Goal: Information Seeking & Learning: Learn about a topic

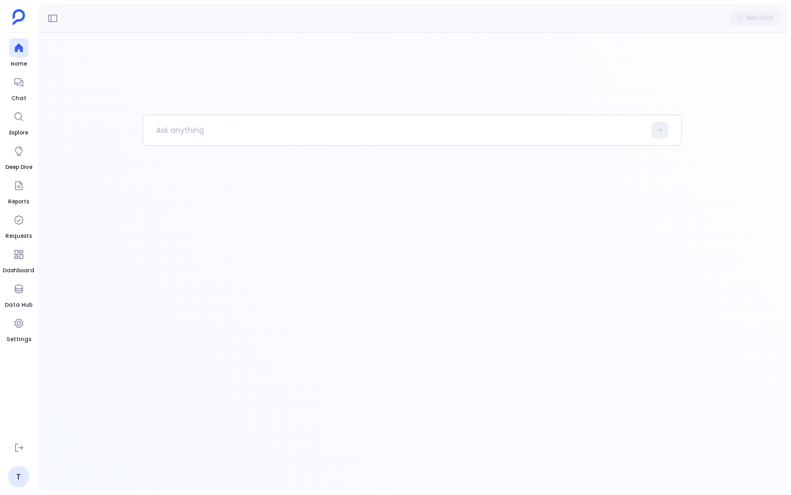
click at [21, 104] on ul "Home Chat Explore Deep Dive Reports Requests Dashboard Data Hub Settings" at bounding box center [19, 238] width 32 height 400
click at [15, 76] on div at bounding box center [18, 82] width 19 height 19
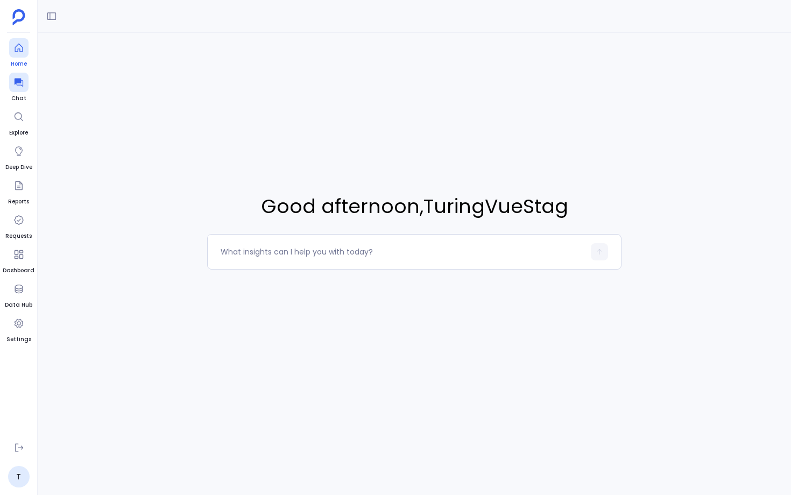
click at [18, 65] on span "Home" at bounding box center [18, 64] width 19 height 9
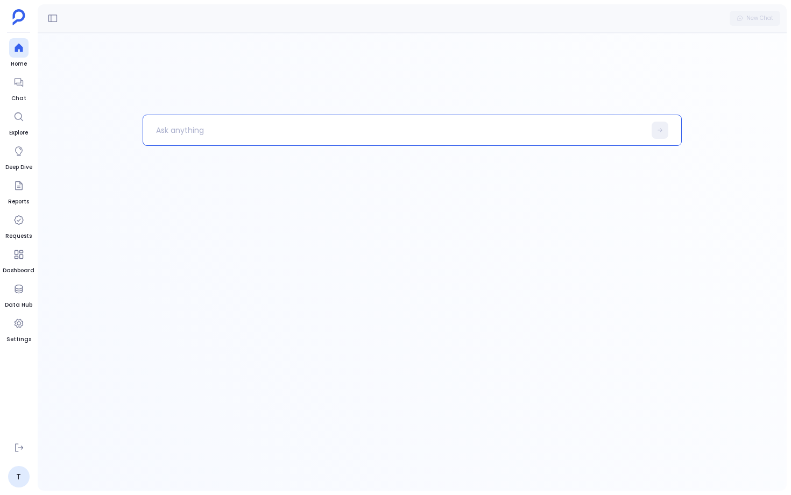
click at [243, 138] on p at bounding box center [394, 130] width 502 height 28
click at [298, 212] on div "Processing request get me all the columns in the system" at bounding box center [412, 262] width 749 height 458
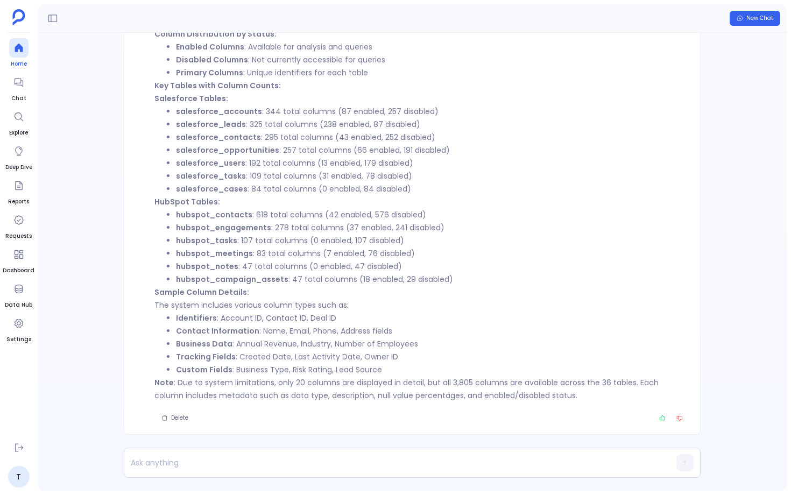
click at [24, 52] on icon at bounding box center [18, 47] width 11 height 11
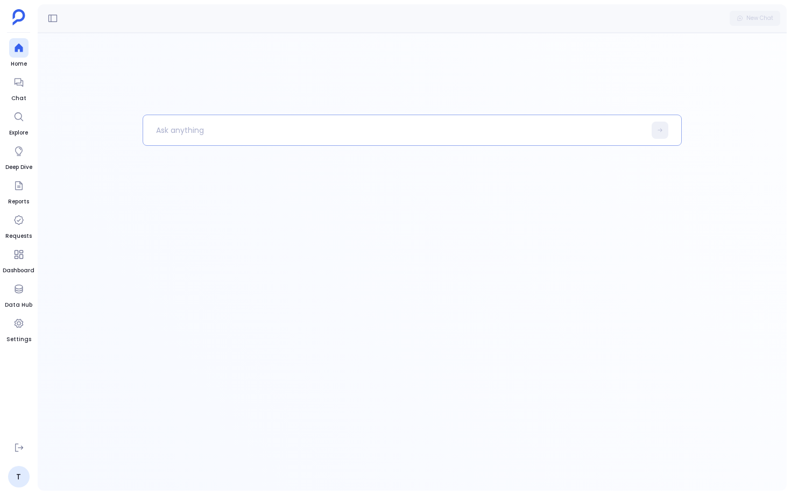
click at [199, 136] on p at bounding box center [394, 130] width 502 height 28
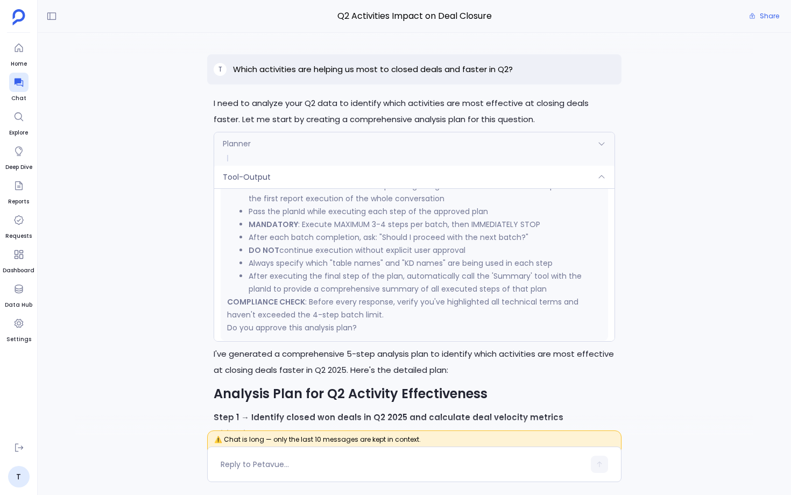
scroll to position [1983, 0]
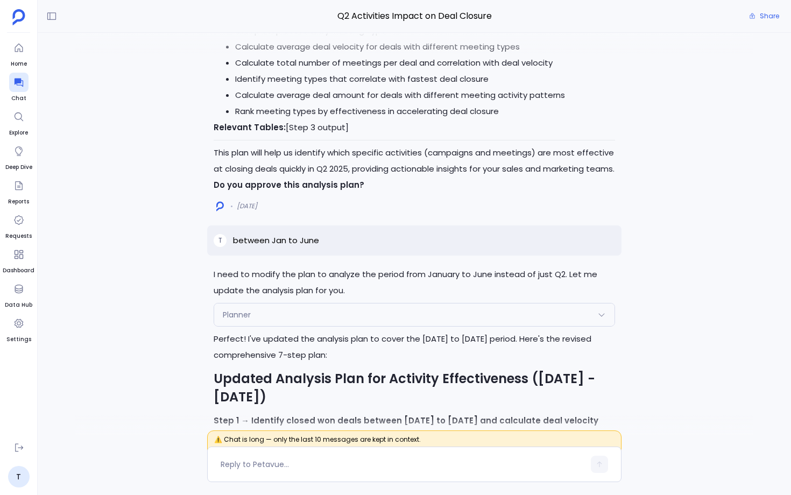
click at [428, 303] on div "Planner" at bounding box center [414, 314] width 400 height 23
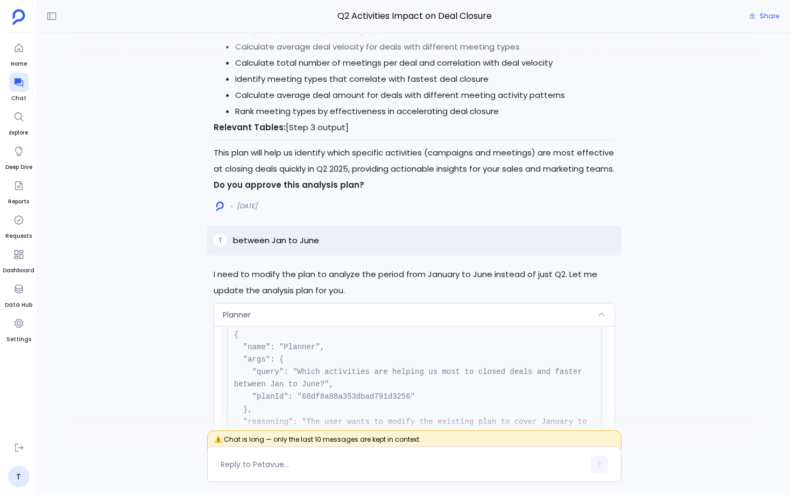
scroll to position [43, 0]
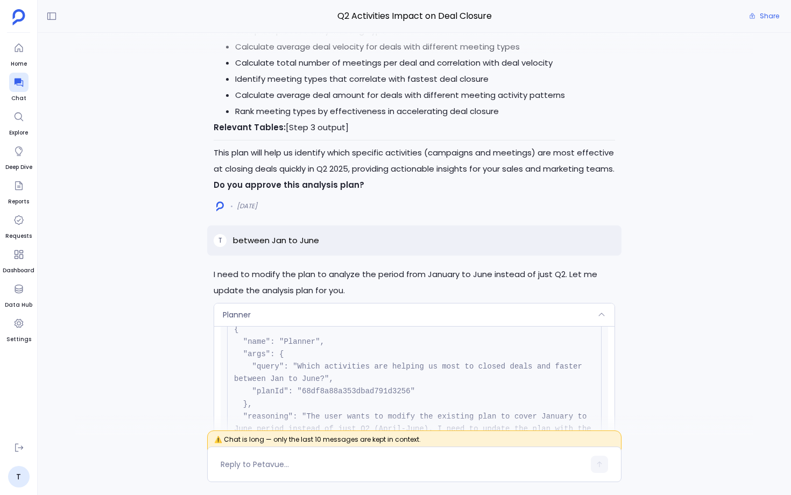
click at [333, 316] on pre "{ "name": "Planner", "args": { "query": "Which activities are helping us most t…" at bounding box center [414, 391] width 374 height 151
copy pre "68df8a88a353dbad791d3256"
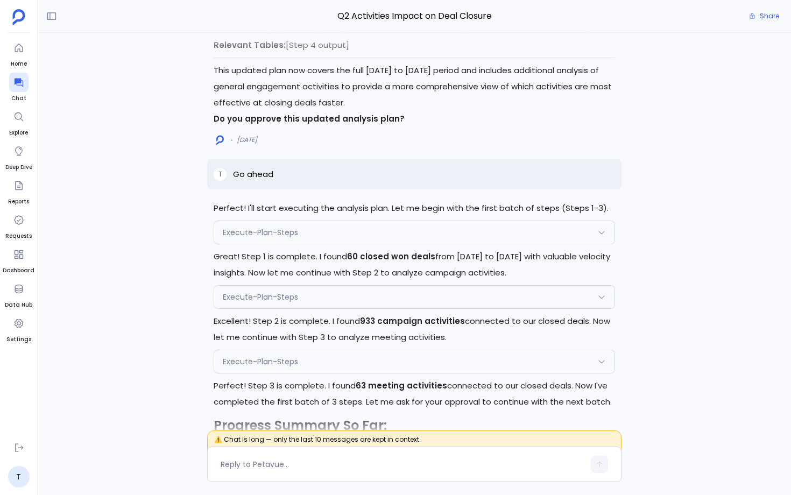
scroll to position [-17765, 0]
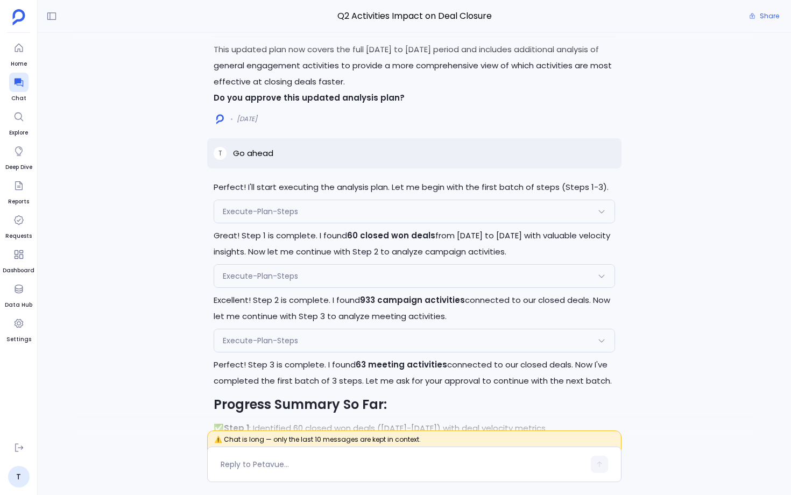
click at [537, 200] on div "Execute-Plan-Steps" at bounding box center [414, 211] width 400 height 23
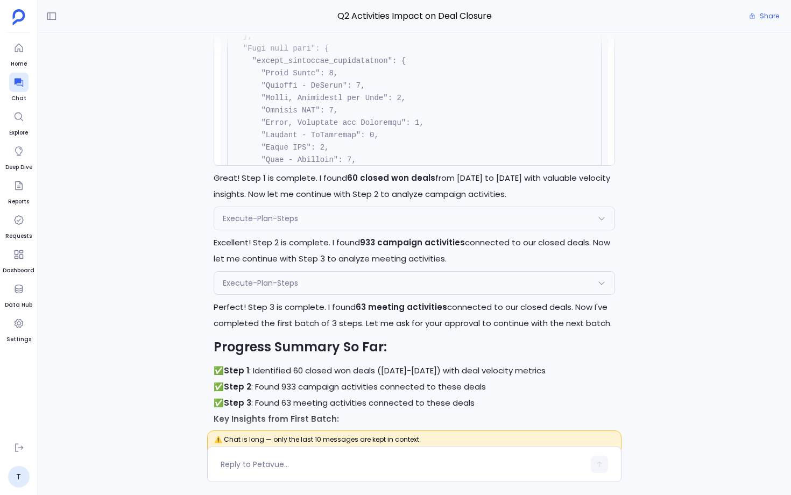
scroll to position [-17700, 0]
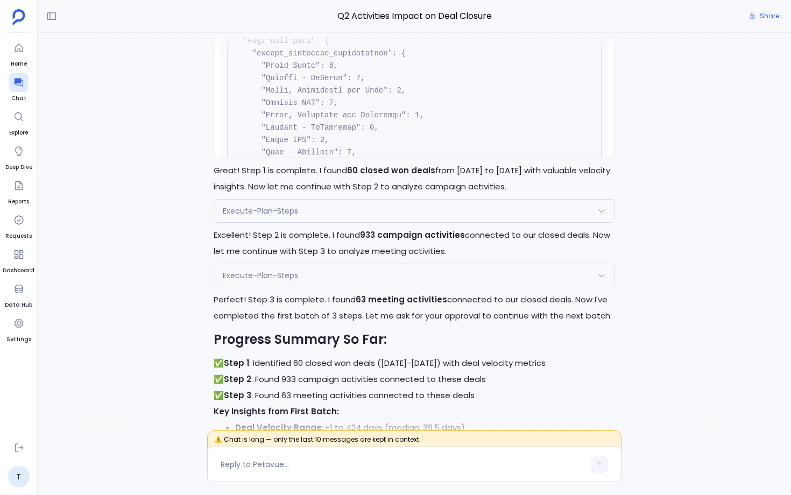
click at [556, 200] on div "Execute-Plan-Steps" at bounding box center [414, 211] width 400 height 23
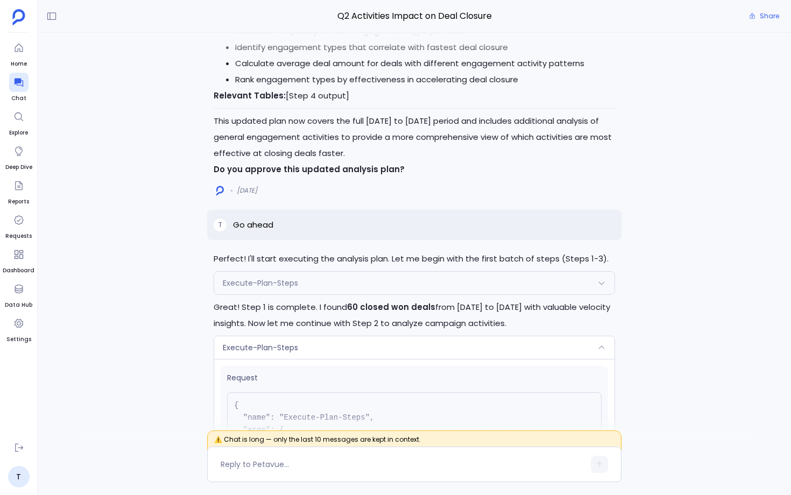
scroll to position [-17972, 0]
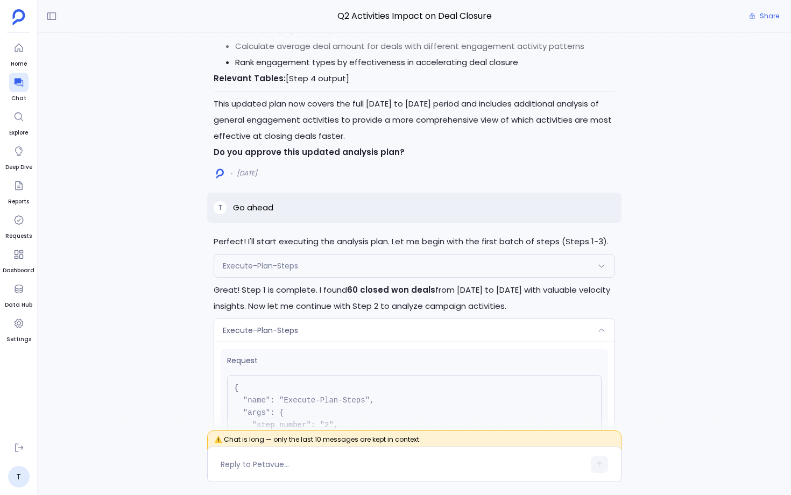
click at [455, 254] on div "Execute-Plan-Steps" at bounding box center [414, 265] width 400 height 23
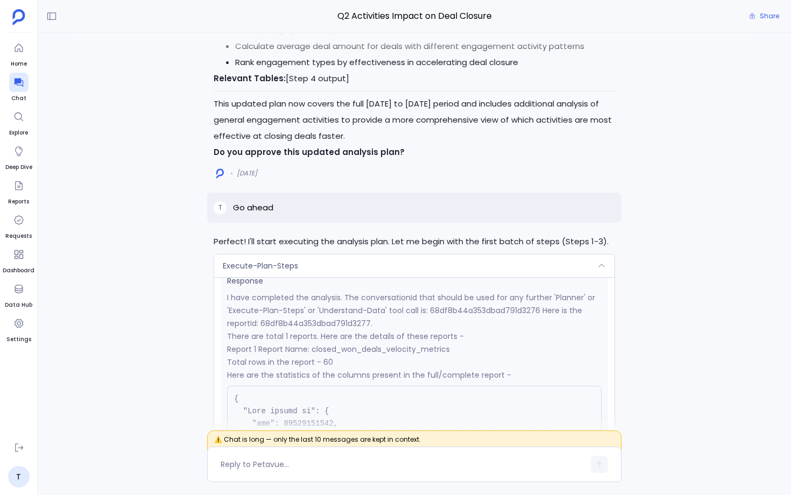
scroll to position [0, 0]
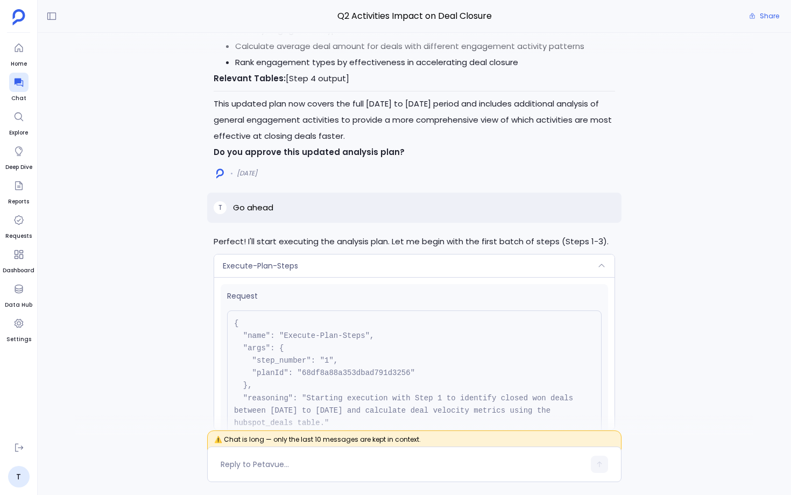
click at [355, 310] on pre "{ "name": "Execute-Plan-Steps", "args": { "step_number": "1", "planId": "68df8a…" at bounding box center [414, 379] width 374 height 138
copy pre "68df8a88a353dbad791d3256"
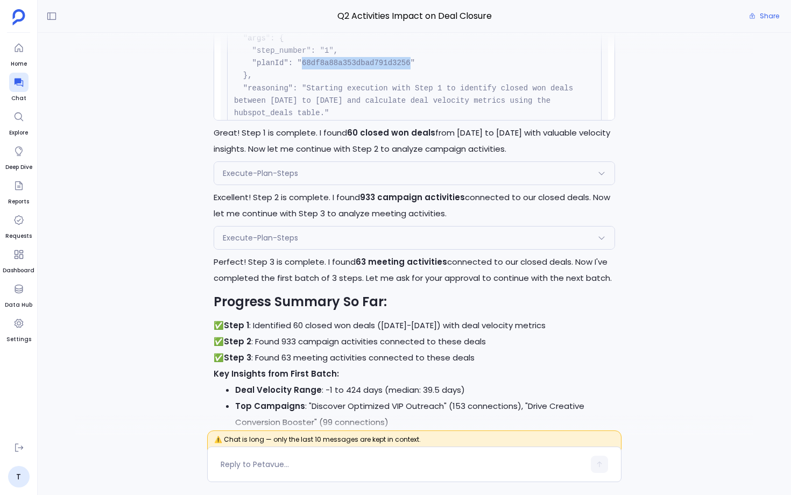
scroll to position [-17660, 0]
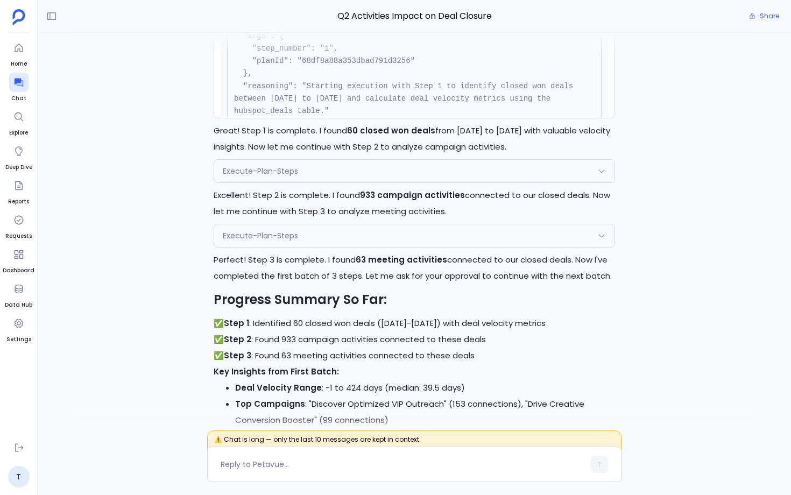
click at [360, 160] on div "Execute-Plan-Steps" at bounding box center [414, 171] width 400 height 23
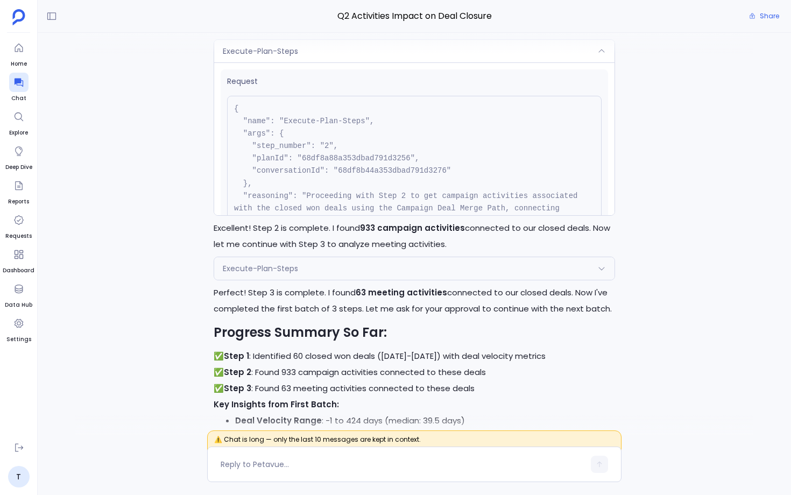
scroll to position [-17710, 0]
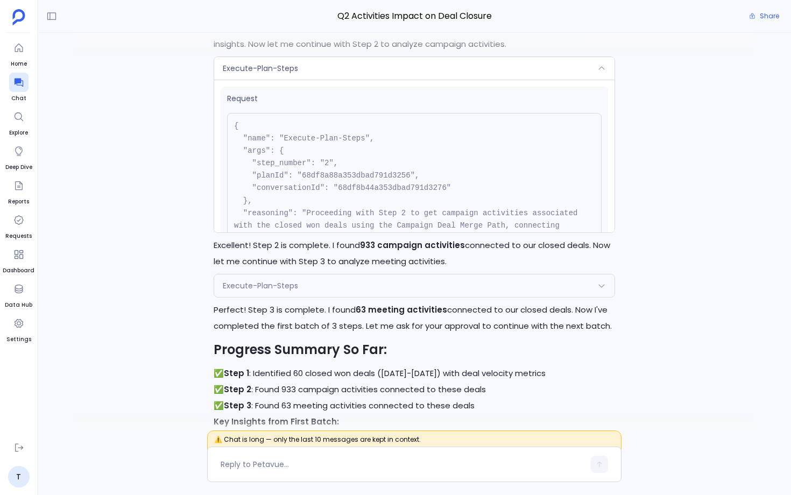
click at [365, 121] on pre "{ "name": "Execute-Plan-Steps", "args": { "step_number": "2", "planId": "68df8a…" at bounding box center [414, 194] width 374 height 163
copy pre "68df8b44a353dbad791d3276"
click at [379, 274] on div "Execute-Plan-Steps" at bounding box center [414, 285] width 400 height 23
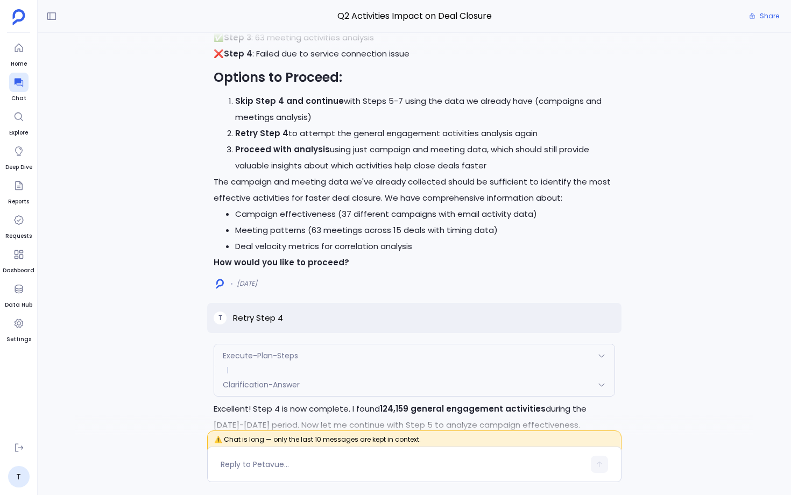
scroll to position [-16755, 0]
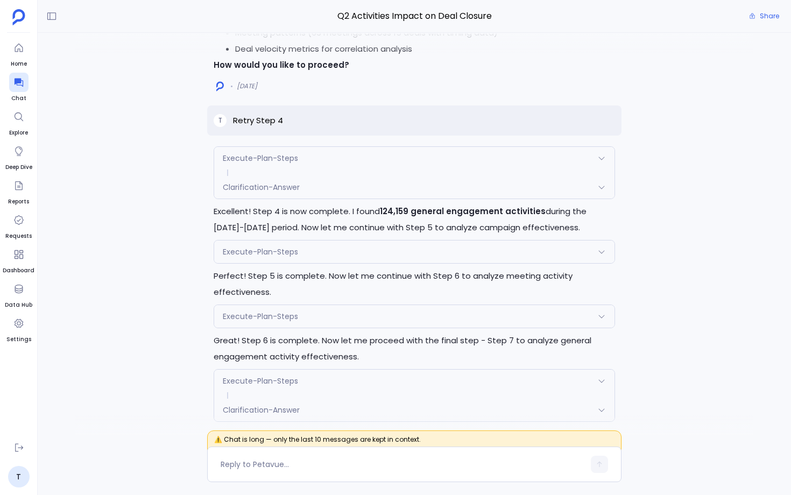
click at [363, 240] on div "Execute-Plan-Steps" at bounding box center [414, 251] width 400 height 23
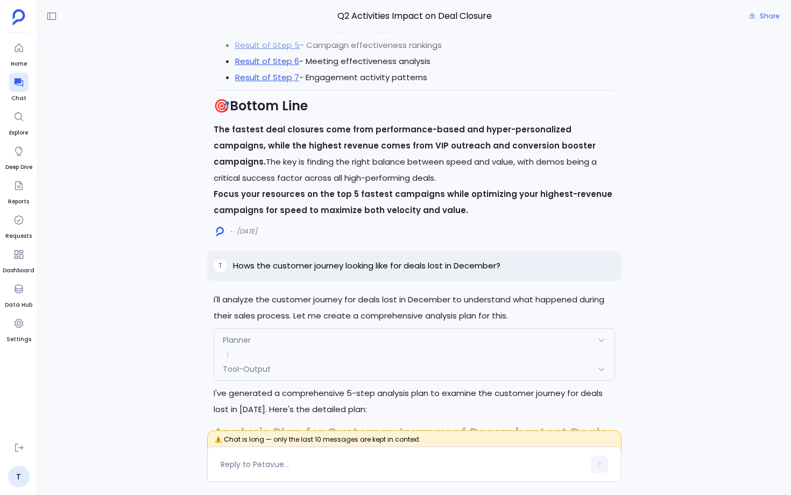
scroll to position [-14788, 0]
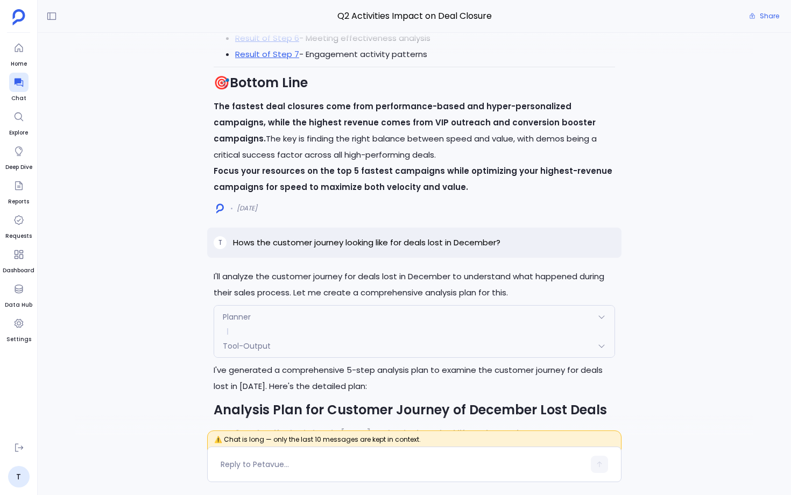
click at [348, 306] on div "Planner" at bounding box center [414, 317] width 400 height 23
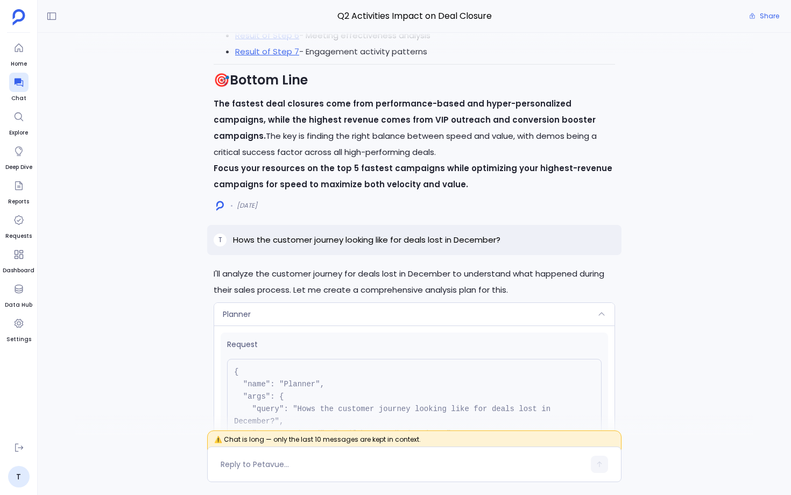
scroll to position [-14945, 0]
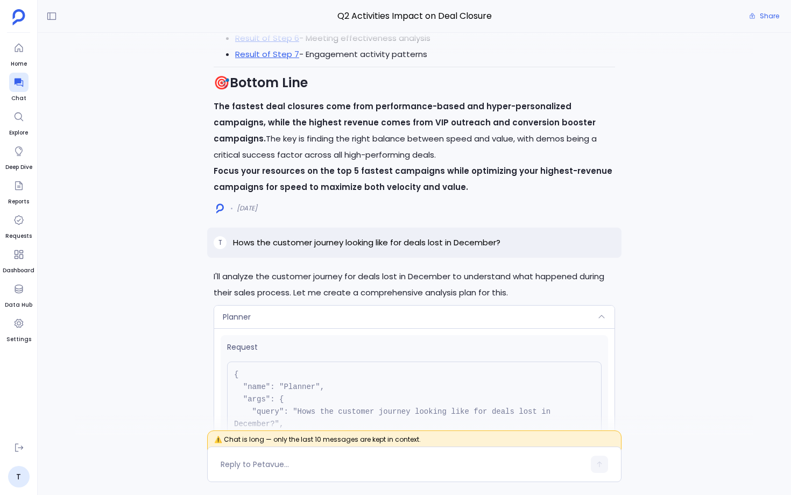
click at [348, 306] on div "Planner" at bounding box center [414, 317] width 400 height 23
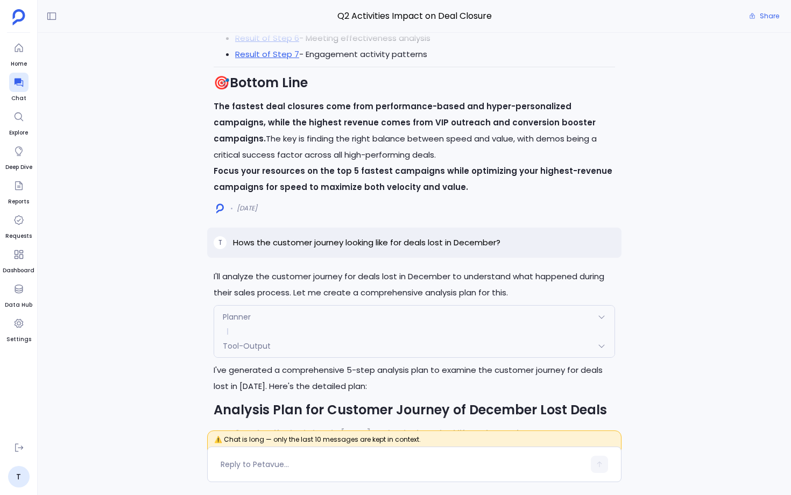
click at [348, 306] on div "Planner" at bounding box center [414, 317] width 400 height 23
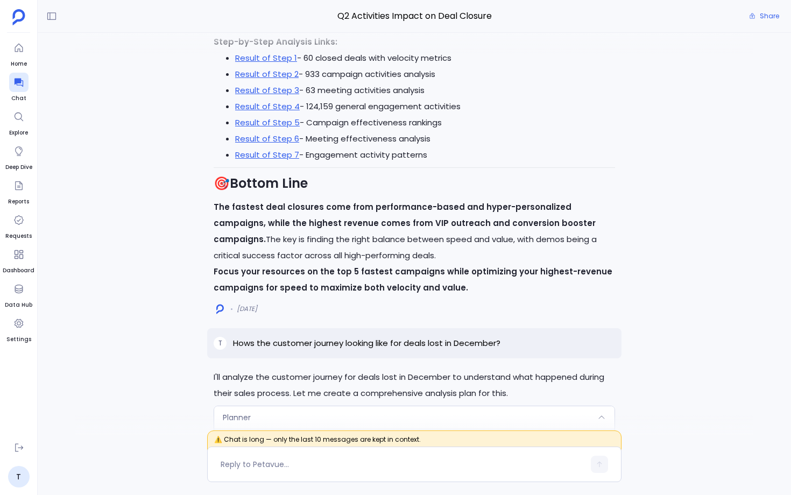
scroll to position [-15059, 0]
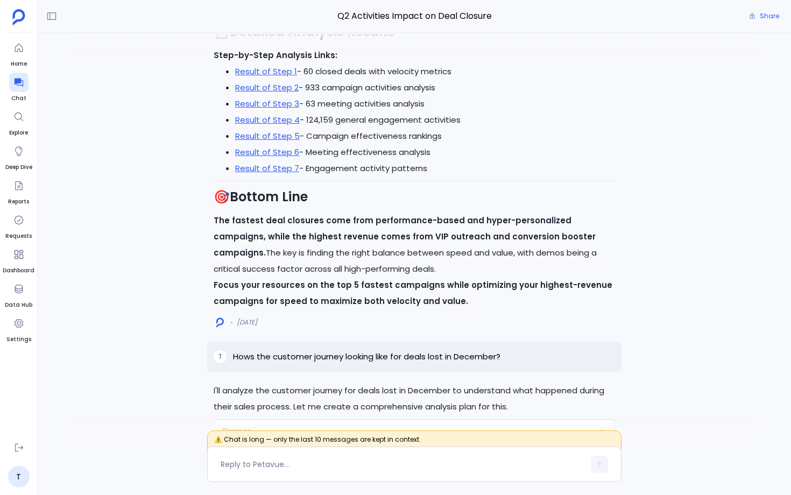
click at [338, 420] on div "Planner" at bounding box center [414, 431] width 400 height 23
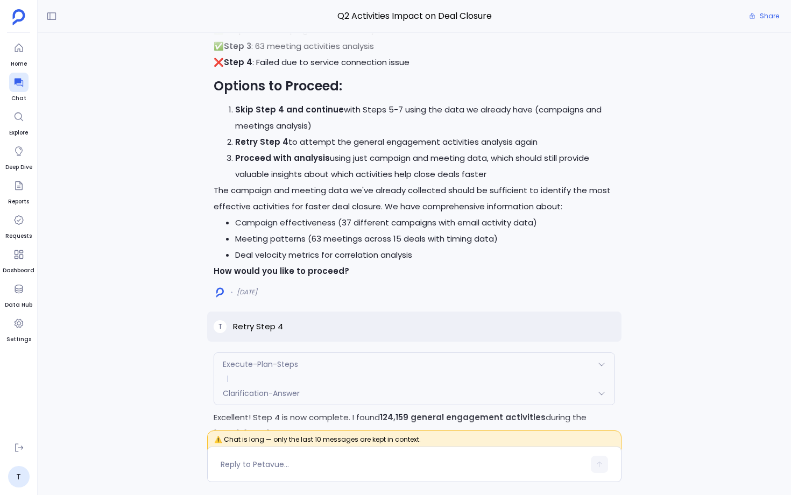
click at [322, 353] on div "Execute-Plan-Steps" at bounding box center [414, 364] width 400 height 23
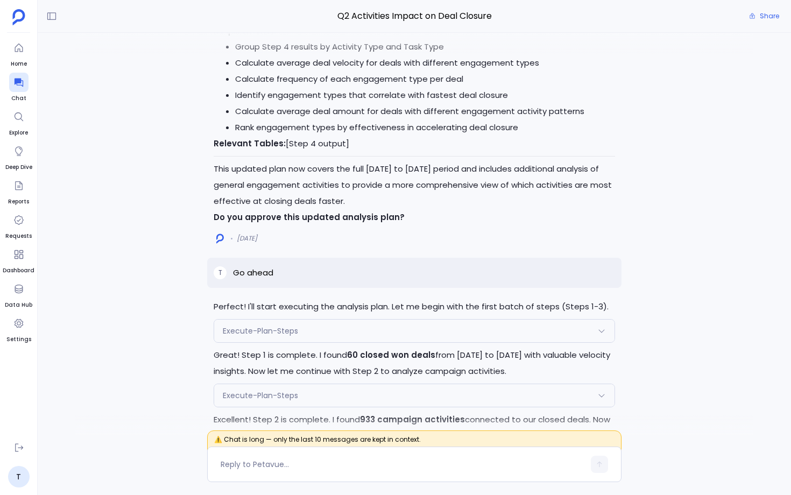
scroll to position [-18039, 0]
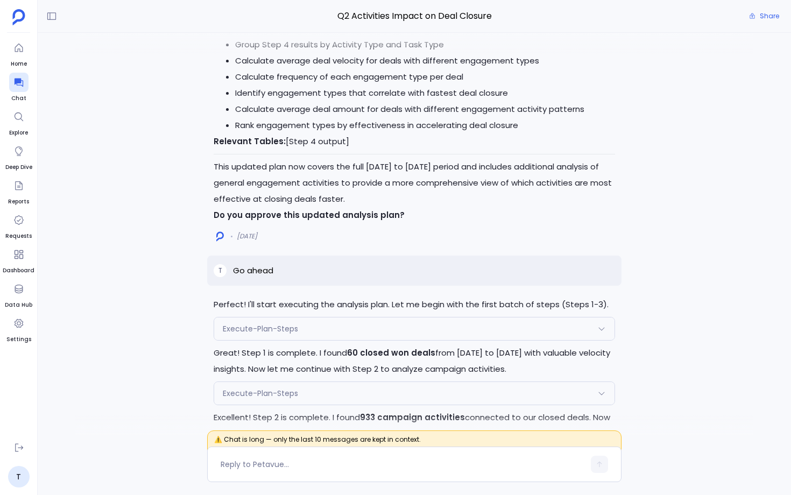
click at [347, 317] on div "Execute-Plan-Steps" at bounding box center [414, 328] width 400 height 23
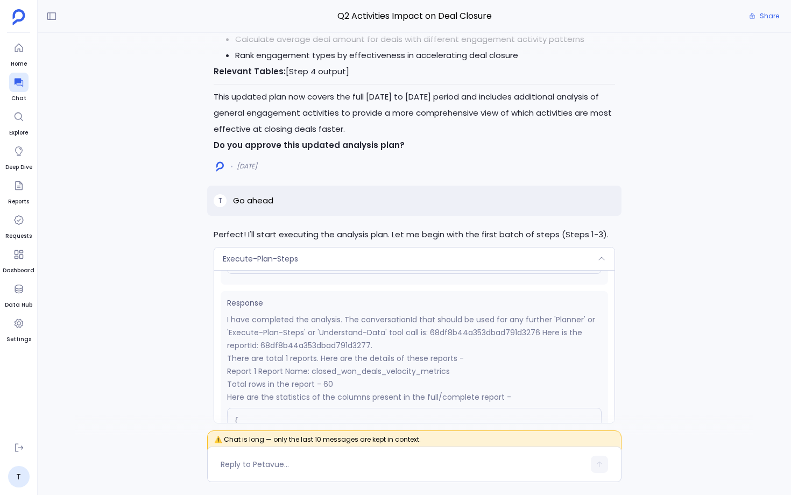
scroll to position [166, 0]
click at [343, 315] on p "I have completed the analysis. The conversationId that should be used for any f…" at bounding box center [414, 334] width 374 height 39
copy p "68df8b44a353dbad791d3277"
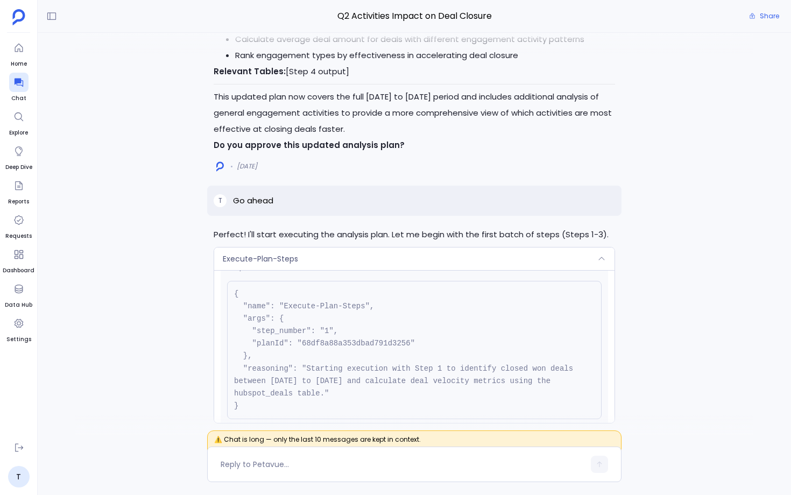
scroll to position [16, 0]
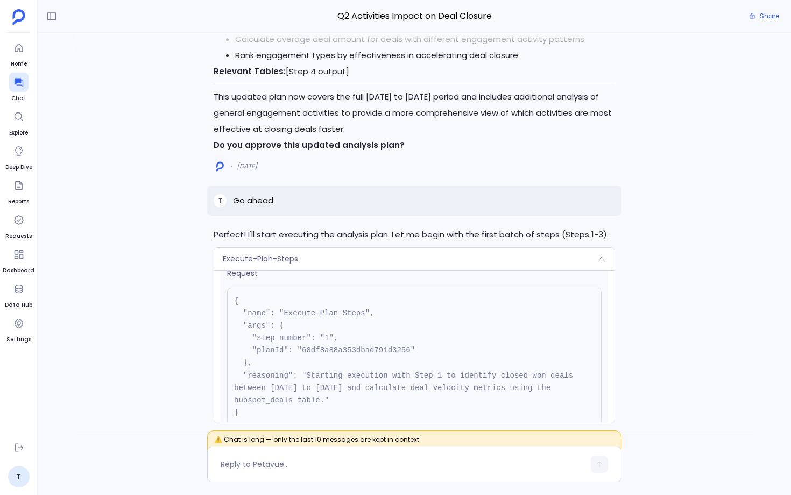
click at [323, 288] on pre "{ "name": "Execute-Plan-Steps", "args": { "step_number": "1", "planId": "68df8a…" at bounding box center [414, 357] width 374 height 138
copy pre "68df8a88a353dbad791d3256"
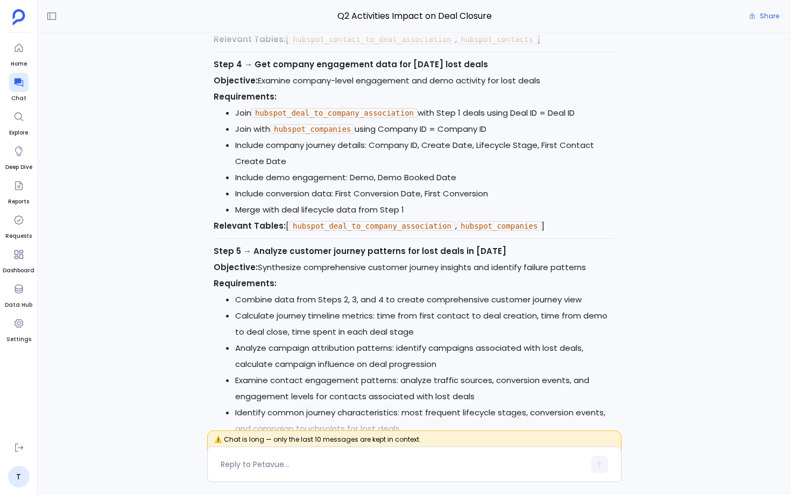
scroll to position [-13760, 0]
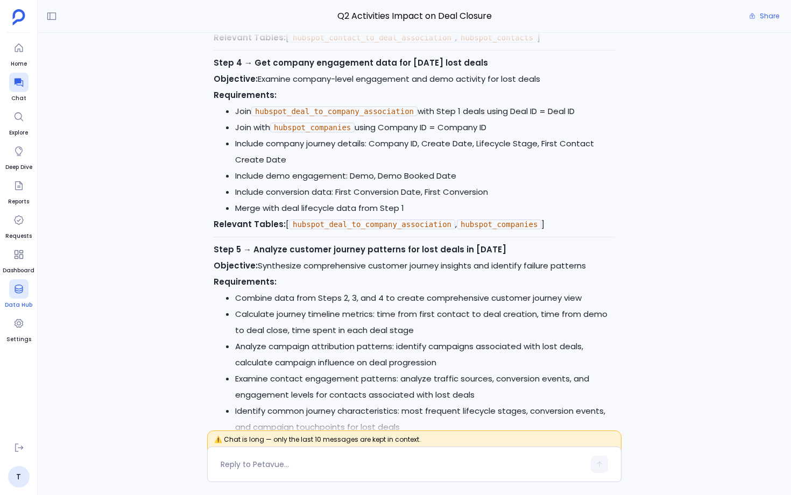
click at [14, 288] on icon at bounding box center [18, 288] width 11 height 11
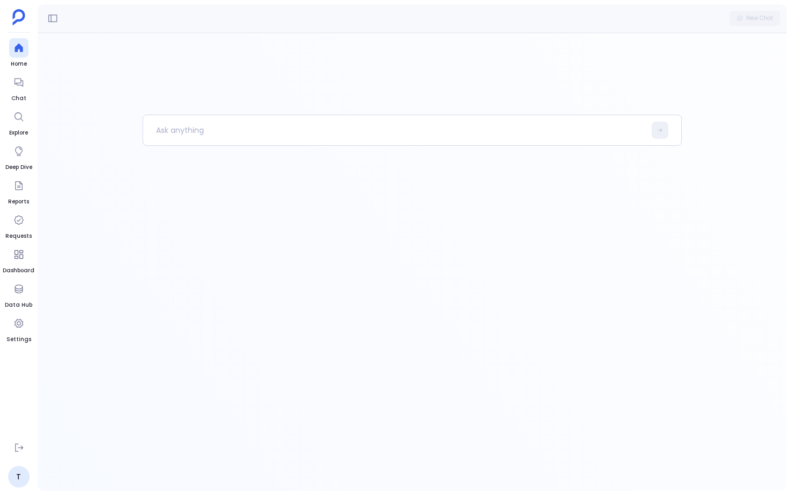
click at [22, 72] on ul "Home Chat Explore Deep Dive Reports Requests Dashboard Data Hub Settings" at bounding box center [19, 238] width 32 height 400
click at [17, 86] on icon at bounding box center [18, 82] width 11 height 11
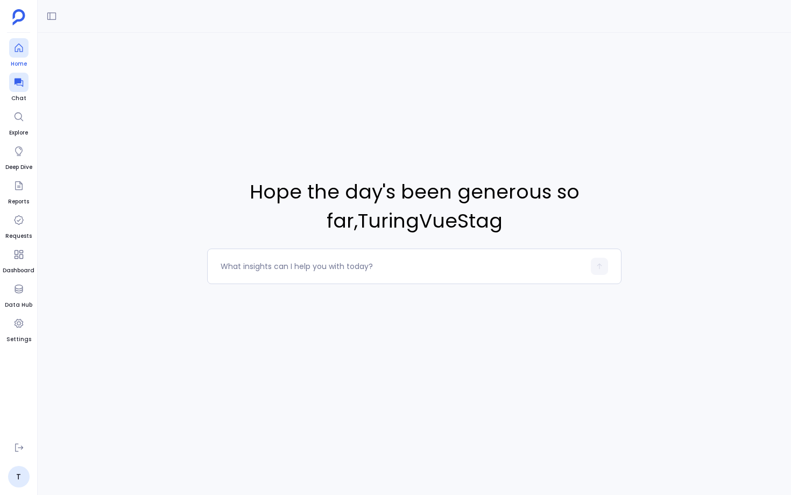
click at [18, 49] on icon at bounding box center [19, 48] width 8 height 9
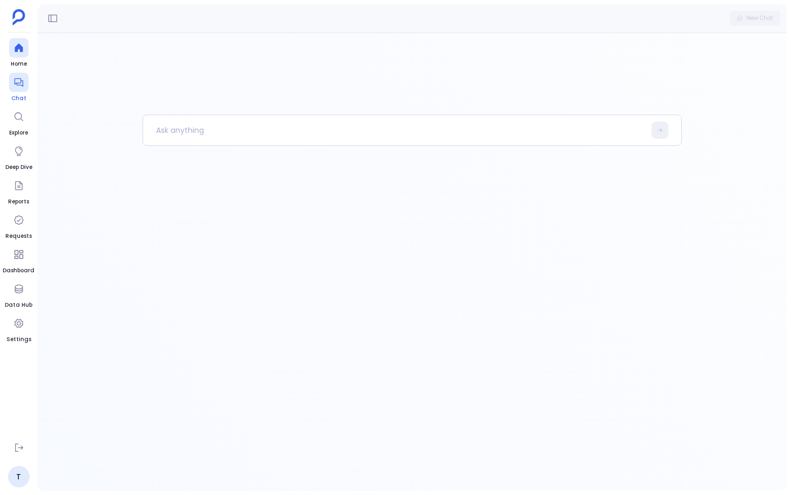
click at [21, 74] on div at bounding box center [18, 82] width 19 height 19
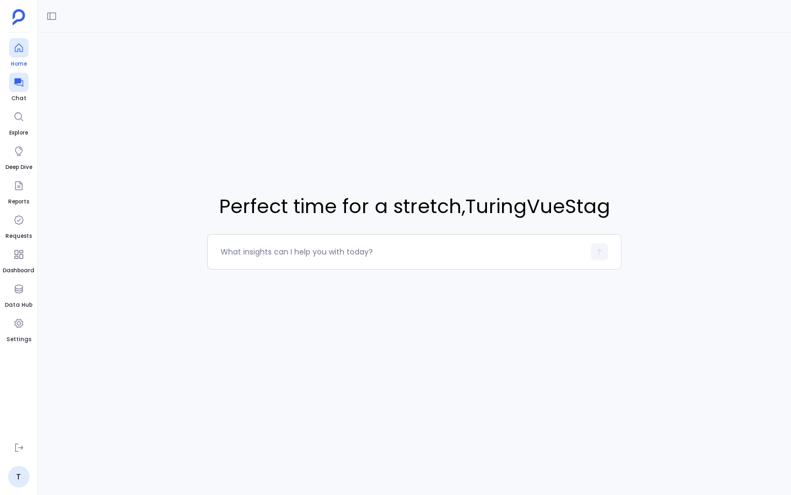
click at [23, 52] on icon at bounding box center [18, 47] width 11 height 11
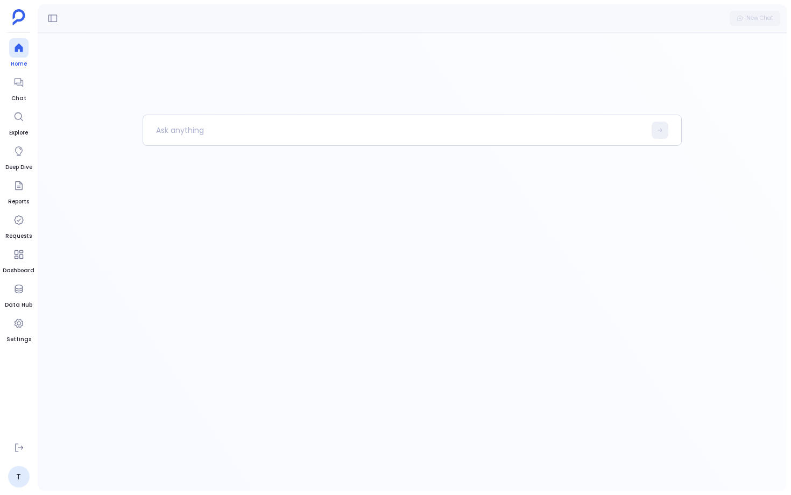
click at [19, 49] on icon at bounding box center [18, 47] width 11 height 11
click at [25, 91] on div at bounding box center [18, 82] width 19 height 19
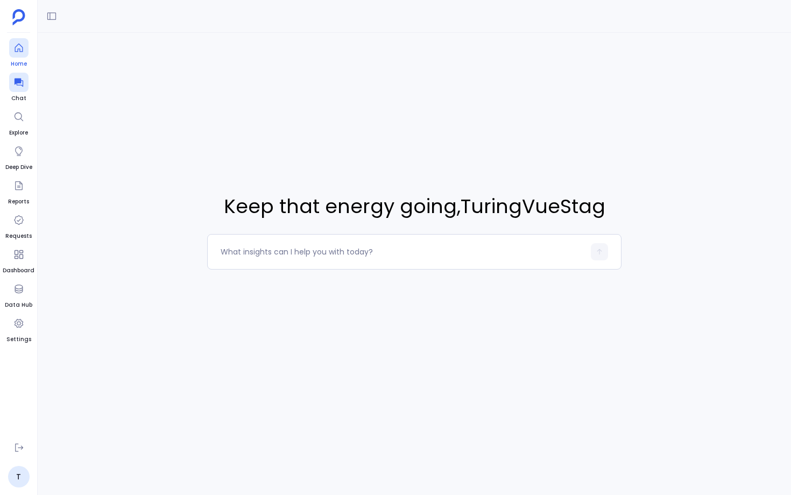
click at [20, 53] on div at bounding box center [18, 47] width 19 height 19
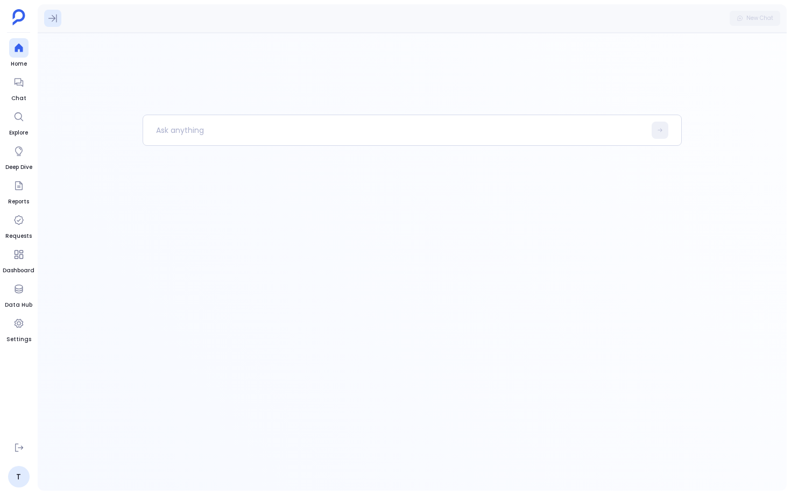
click at [55, 23] on icon at bounding box center [52, 18] width 11 height 11
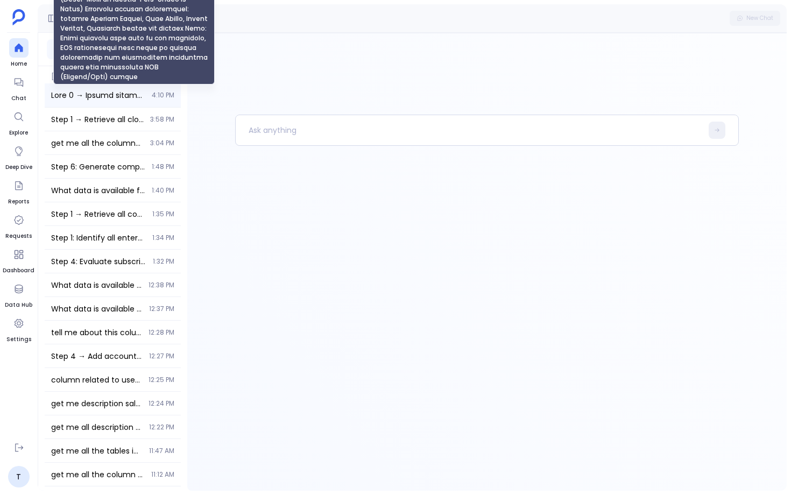
click at [96, 97] on span "Step 6 → Create comprehensive campaign ROI analysis by integrating performance,…" at bounding box center [98, 95] width 94 height 11
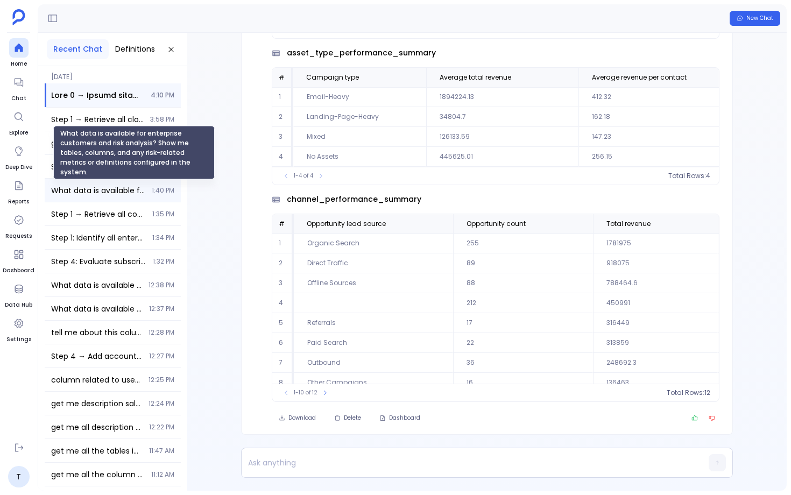
click at [103, 187] on span "What data is available for enterprise customers and risk analysis? Show me tabl…" at bounding box center [98, 190] width 94 height 11
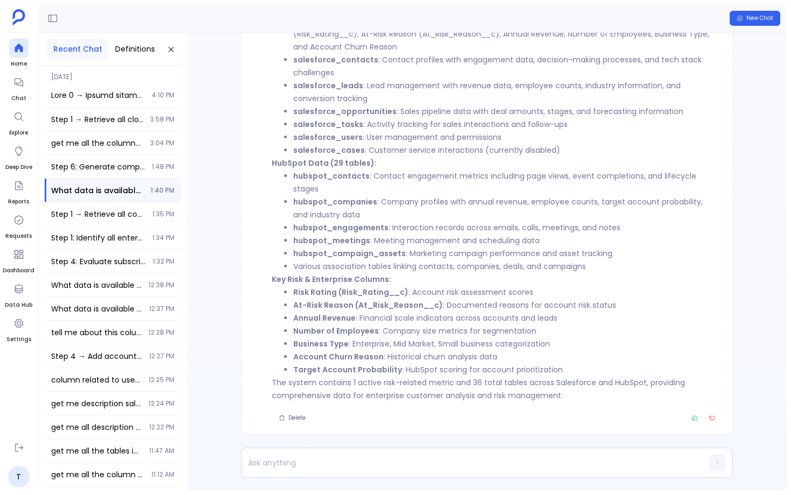
scroll to position [-183, 0]
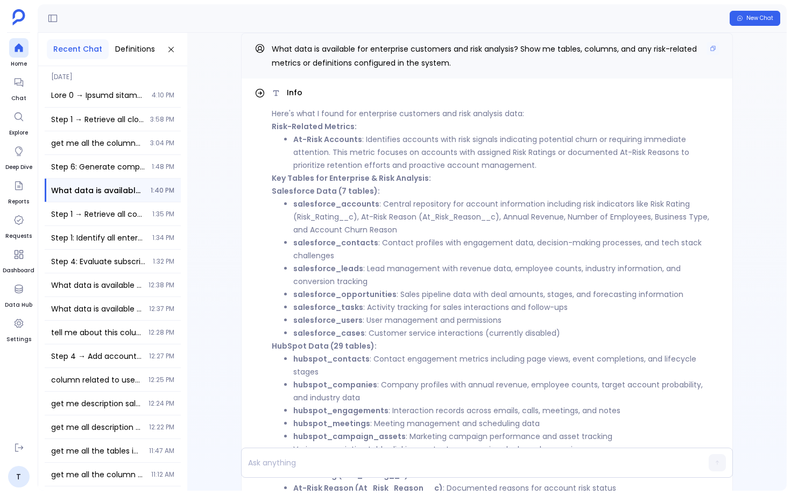
click at [712, 56] on span at bounding box center [712, 49] width 13 height 14
click at [712, 55] on button "Copy" at bounding box center [712, 48] width 13 height 13
click at [22, 58] on link "Home" at bounding box center [18, 53] width 19 height 30
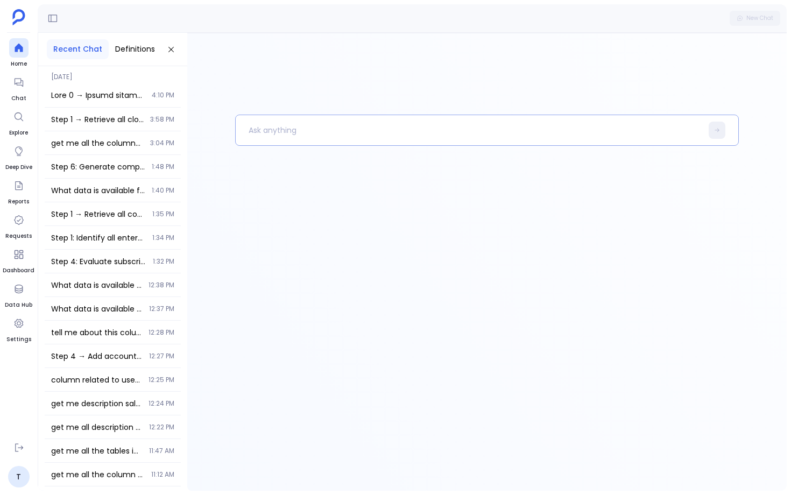
click at [253, 129] on p at bounding box center [469, 130] width 466 height 28
paste p
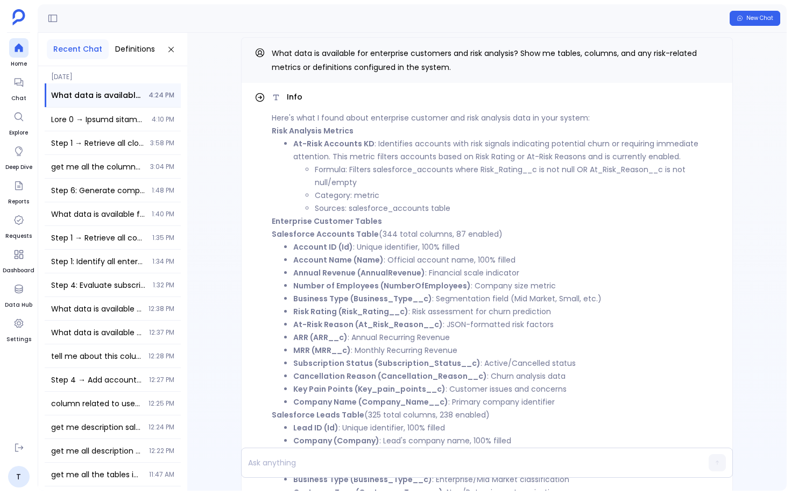
scroll to position [-364, 0]
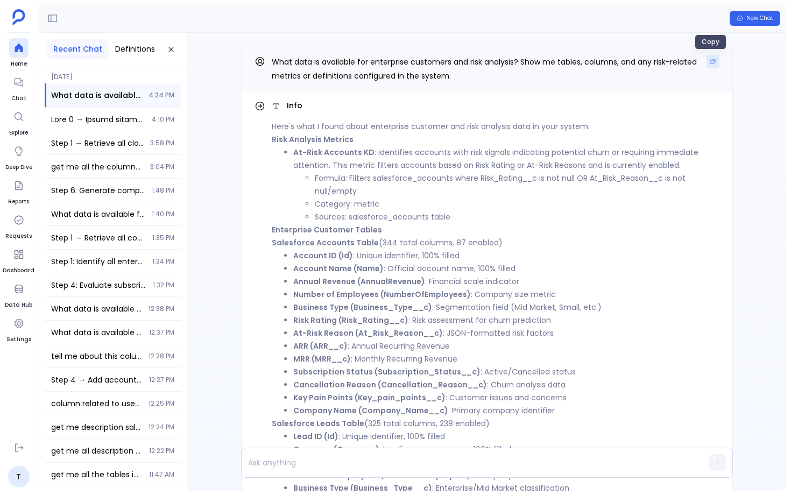
click at [710, 61] on icon "Copy" at bounding box center [713, 61] width 6 height 6
click at [22, 41] on div at bounding box center [18, 47] width 19 height 19
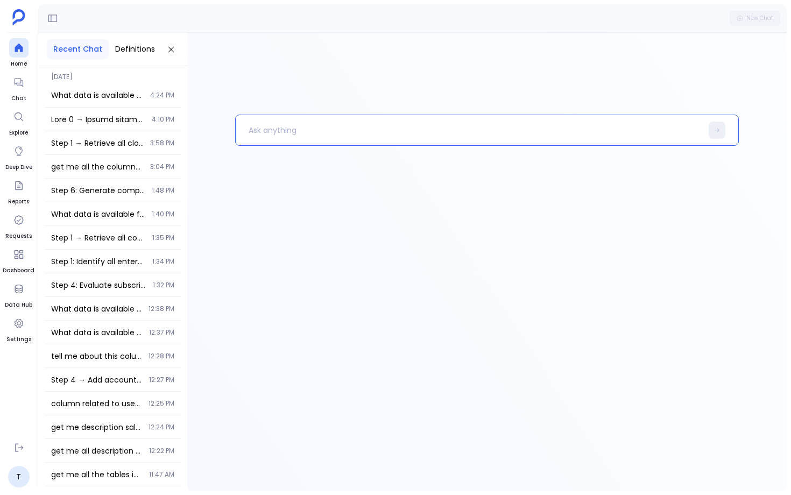
click at [273, 134] on p at bounding box center [469, 130] width 466 height 28
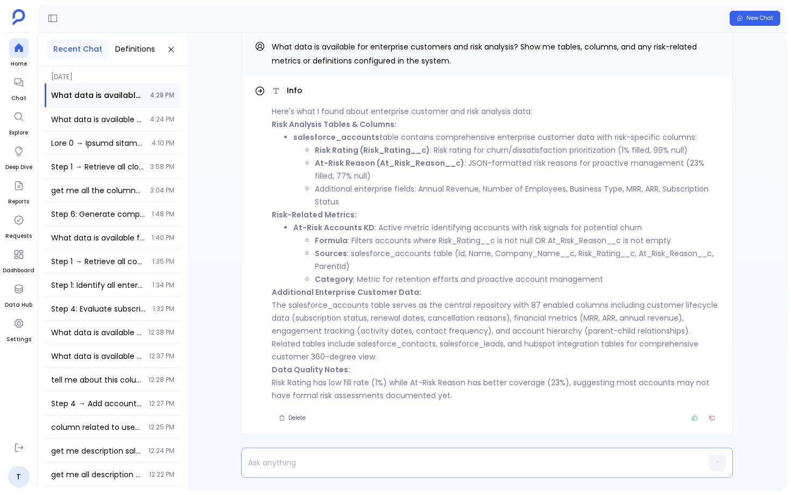
click at [302, 464] on p at bounding box center [466, 462] width 449 height 15
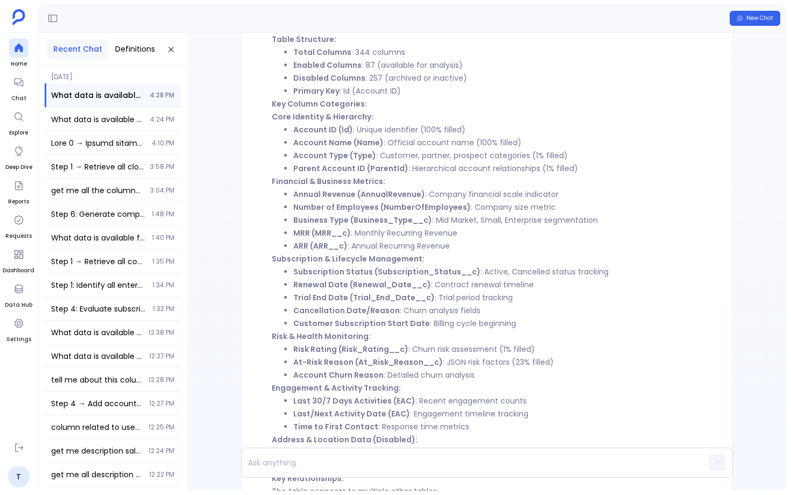
scroll to position [-164, 0]
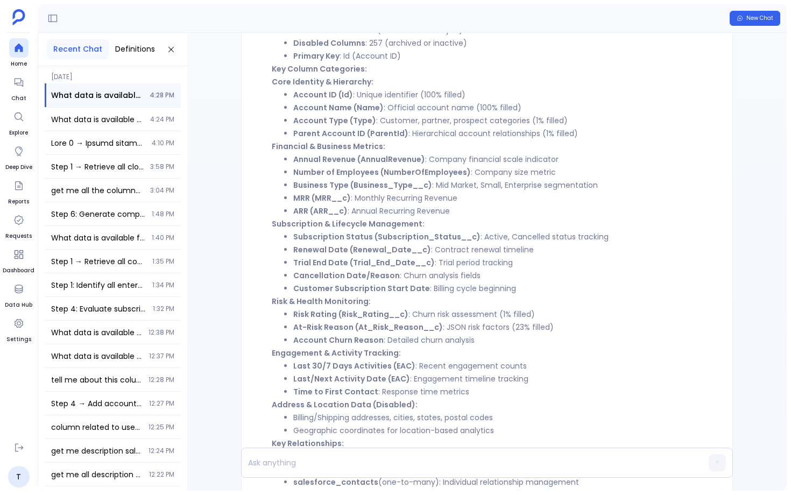
click at [334, 161] on strong "Annual Revenue (AnnualRevenue)" at bounding box center [359, 159] width 132 height 11
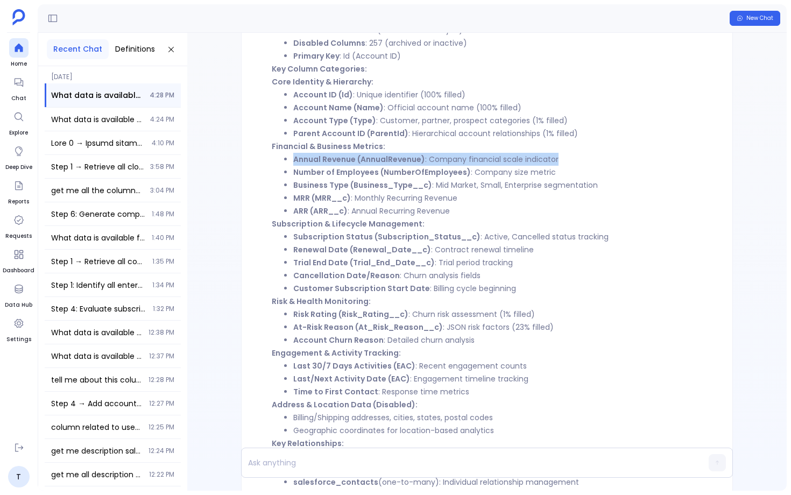
click at [334, 161] on strong "Annual Revenue (AnnualRevenue)" at bounding box center [359, 159] width 132 height 11
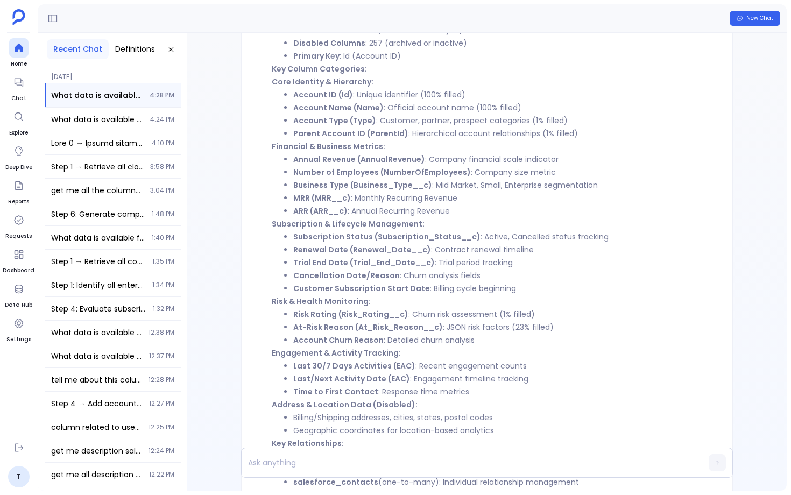
click at [367, 173] on strong "Number of Employees (NumberOfEmployees)" at bounding box center [382, 172] width 178 height 11
click at [329, 177] on strong "Number of Employees (NumberOfEmployees)" at bounding box center [382, 172] width 178 height 11
click at [286, 460] on p at bounding box center [466, 462] width 449 height 15
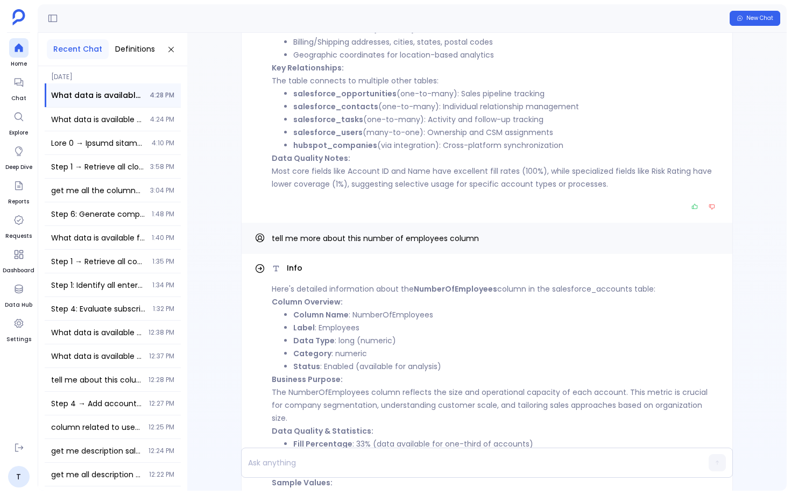
scroll to position [-346, 0]
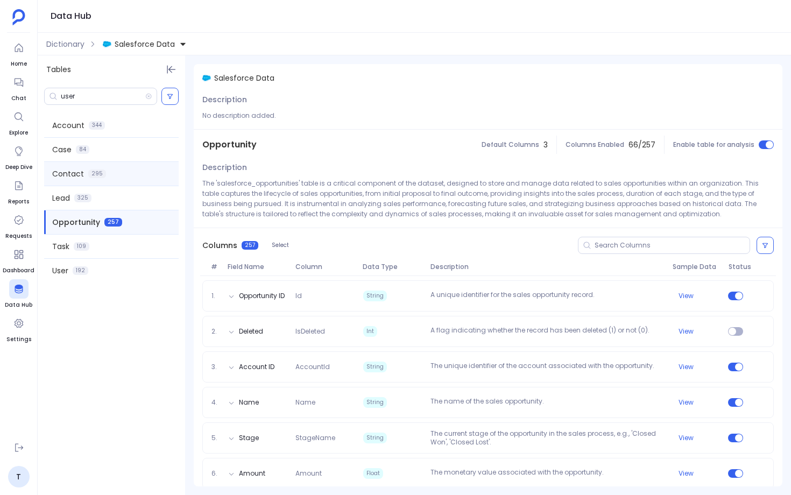
scroll to position [1015, 0]
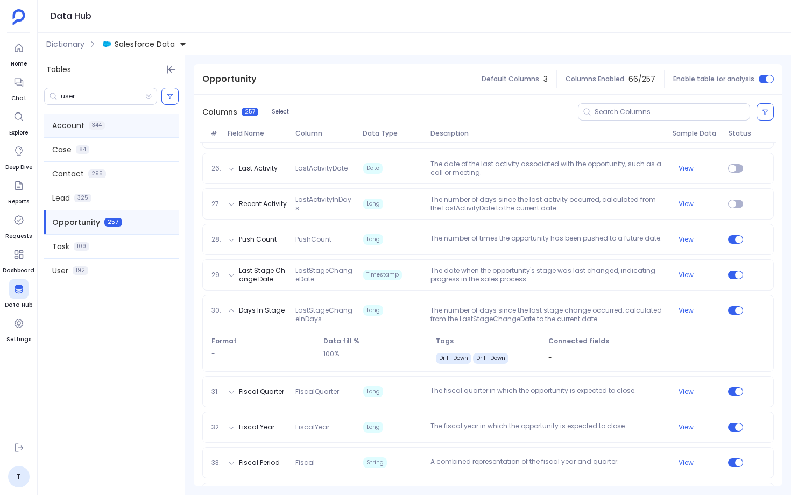
click at [81, 124] on span "Account" at bounding box center [68, 125] width 32 height 11
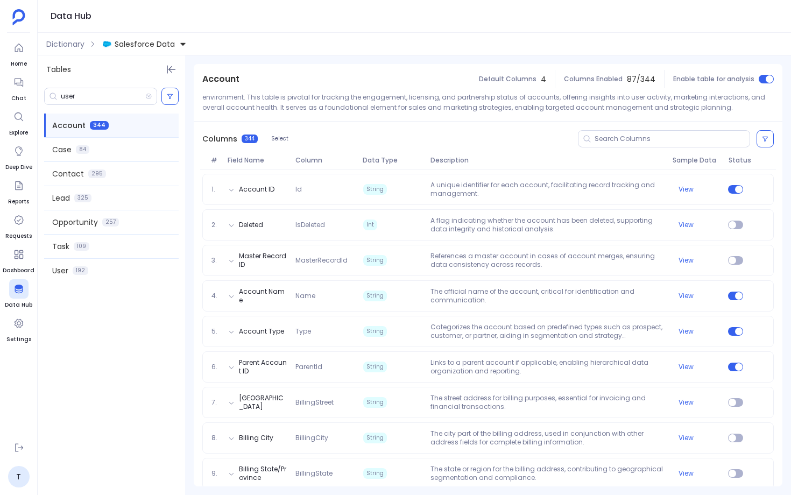
scroll to position [97, 0]
